Goal: Find specific page/section: Find specific page/section

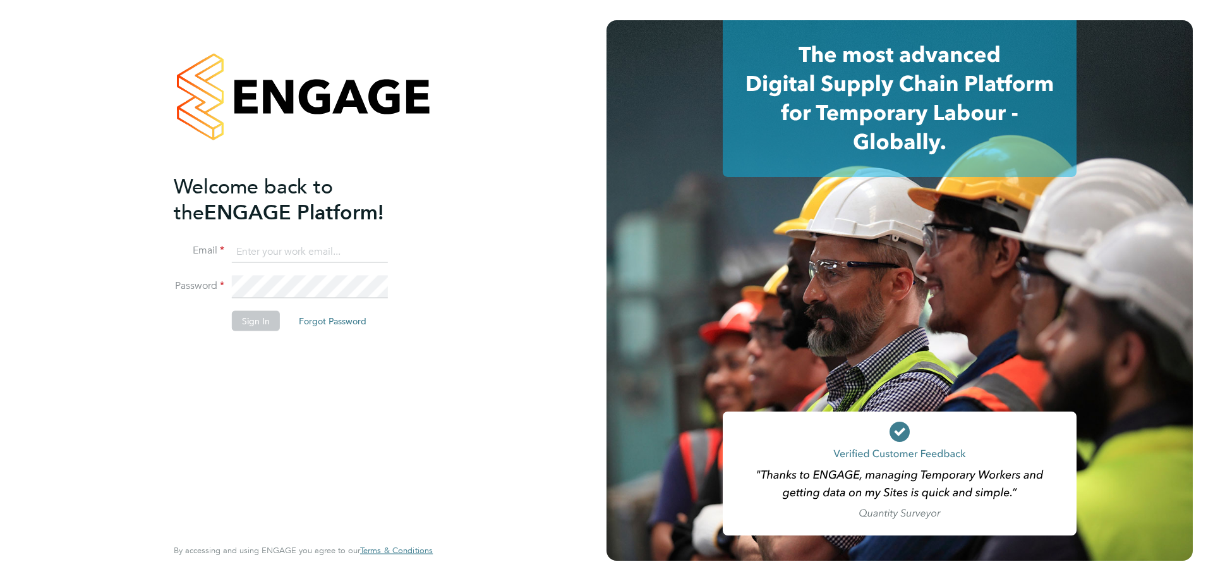
type input "[PERSON_NAME][EMAIL_ADDRESS][PERSON_NAME][DOMAIN_NAME]"
click at [249, 326] on button "Sign In" at bounding box center [256, 320] width 48 height 20
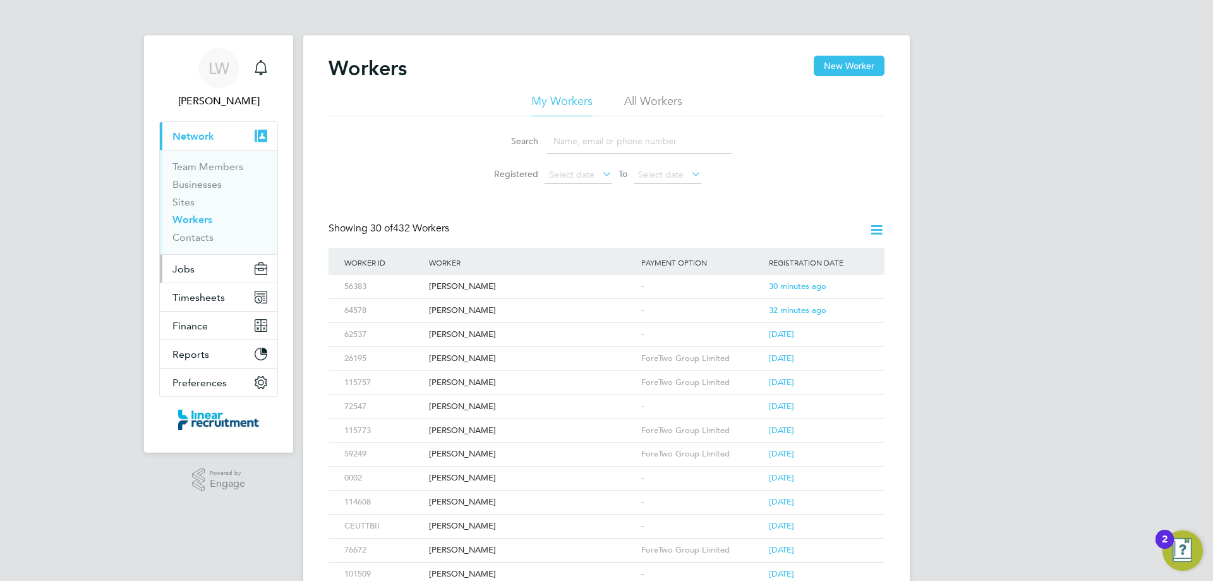
click at [195, 272] on button "Jobs" at bounding box center [219, 269] width 118 height 28
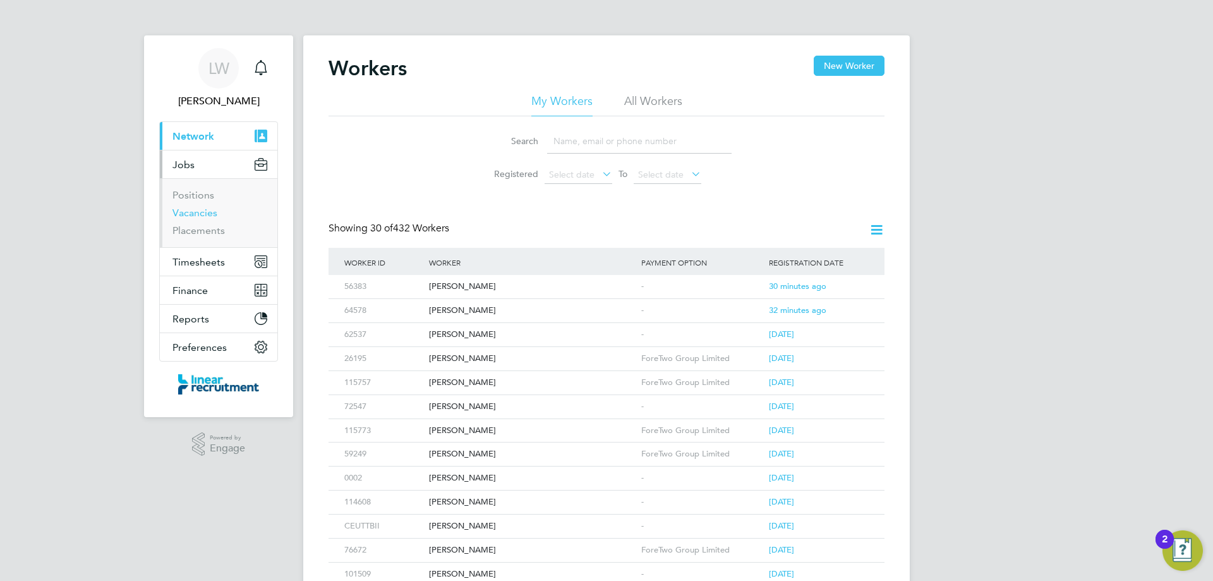
click at [205, 215] on link "Vacancies" at bounding box center [194, 213] width 45 height 12
